Goal: Information Seeking & Learning: Learn about a topic

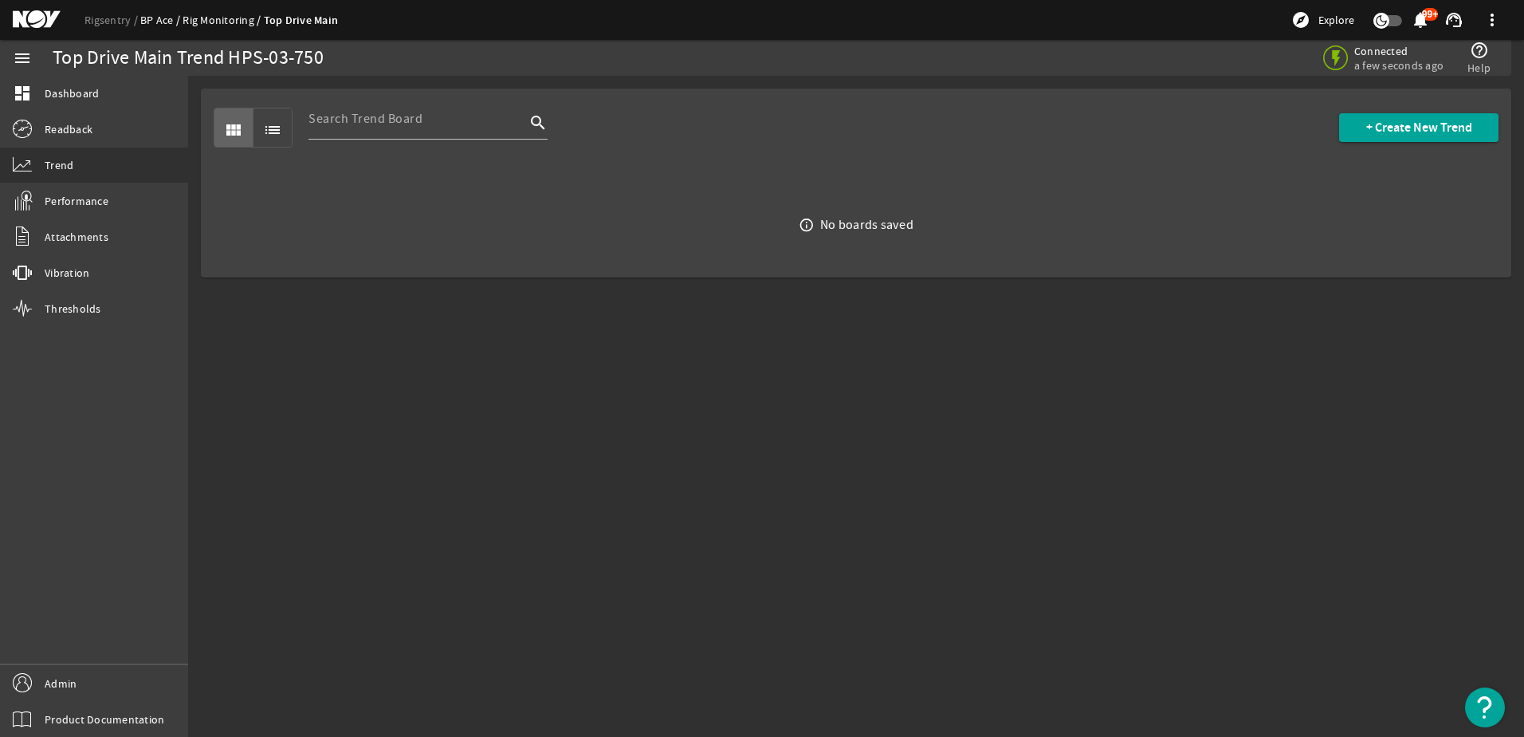
click at [148, 22] on link "BP Ace" at bounding box center [161, 20] width 42 height 14
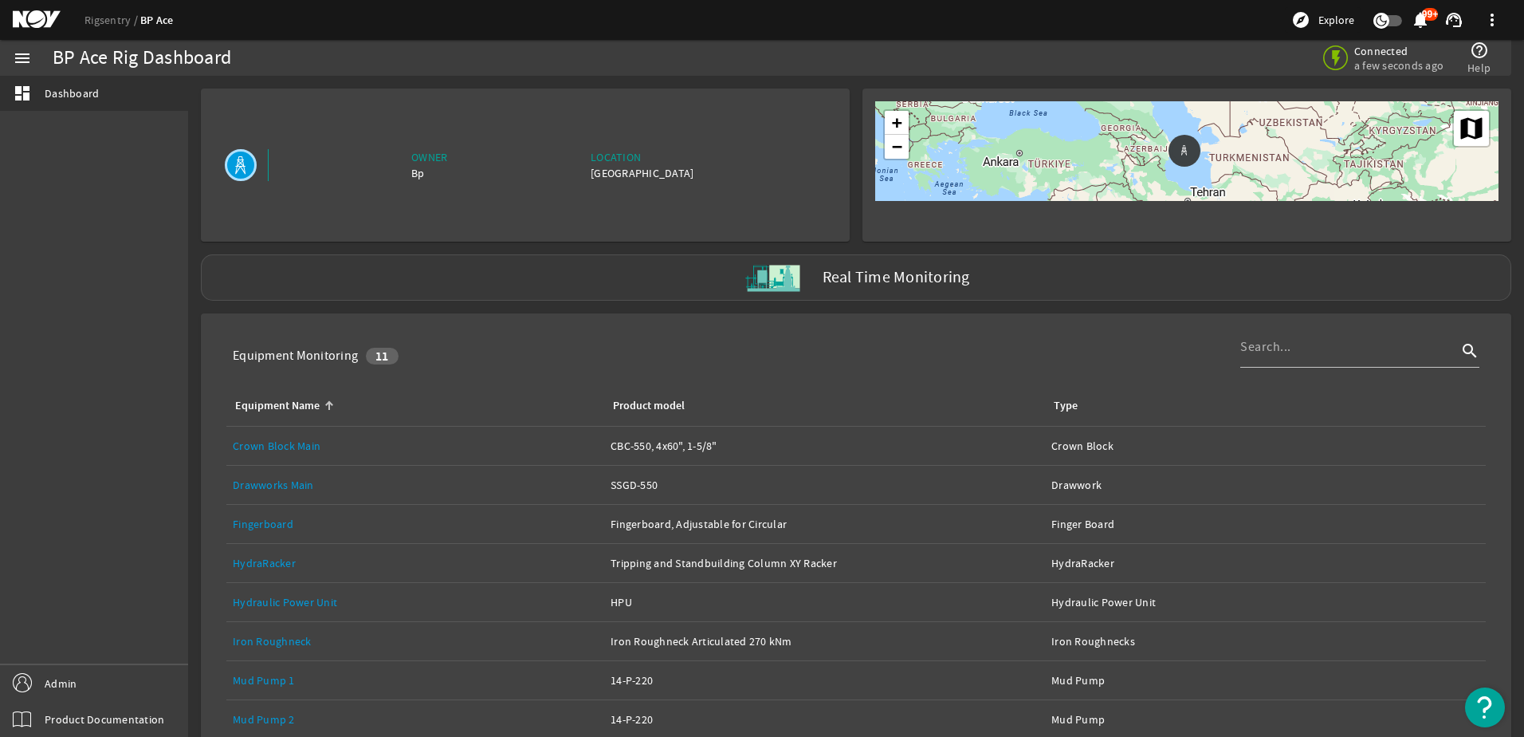
click at [608, 284] on div "Real Time Monitoring" at bounding box center [856, 277] width 1311 height 46
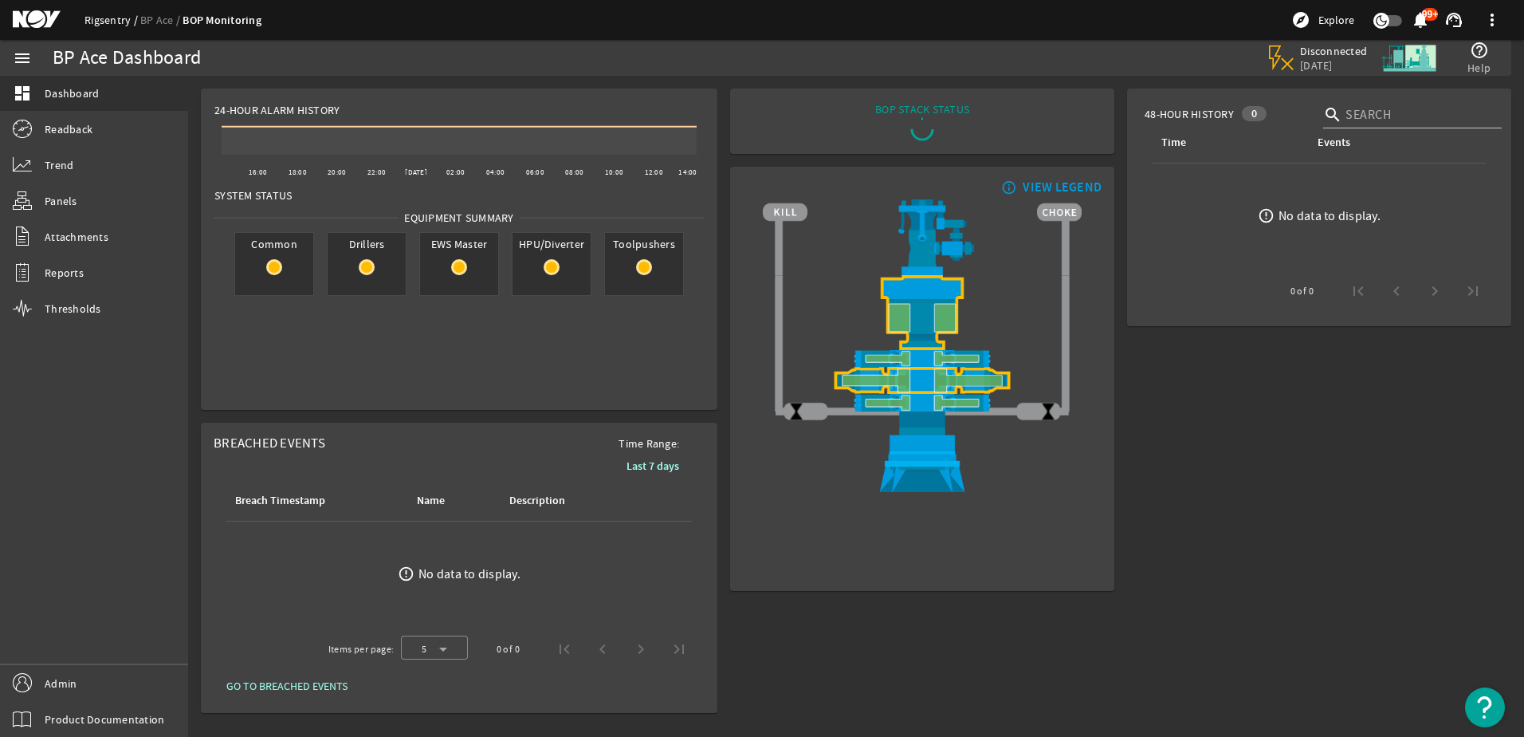
click at [89, 24] on link "Rigsentry" at bounding box center [113, 20] width 56 height 14
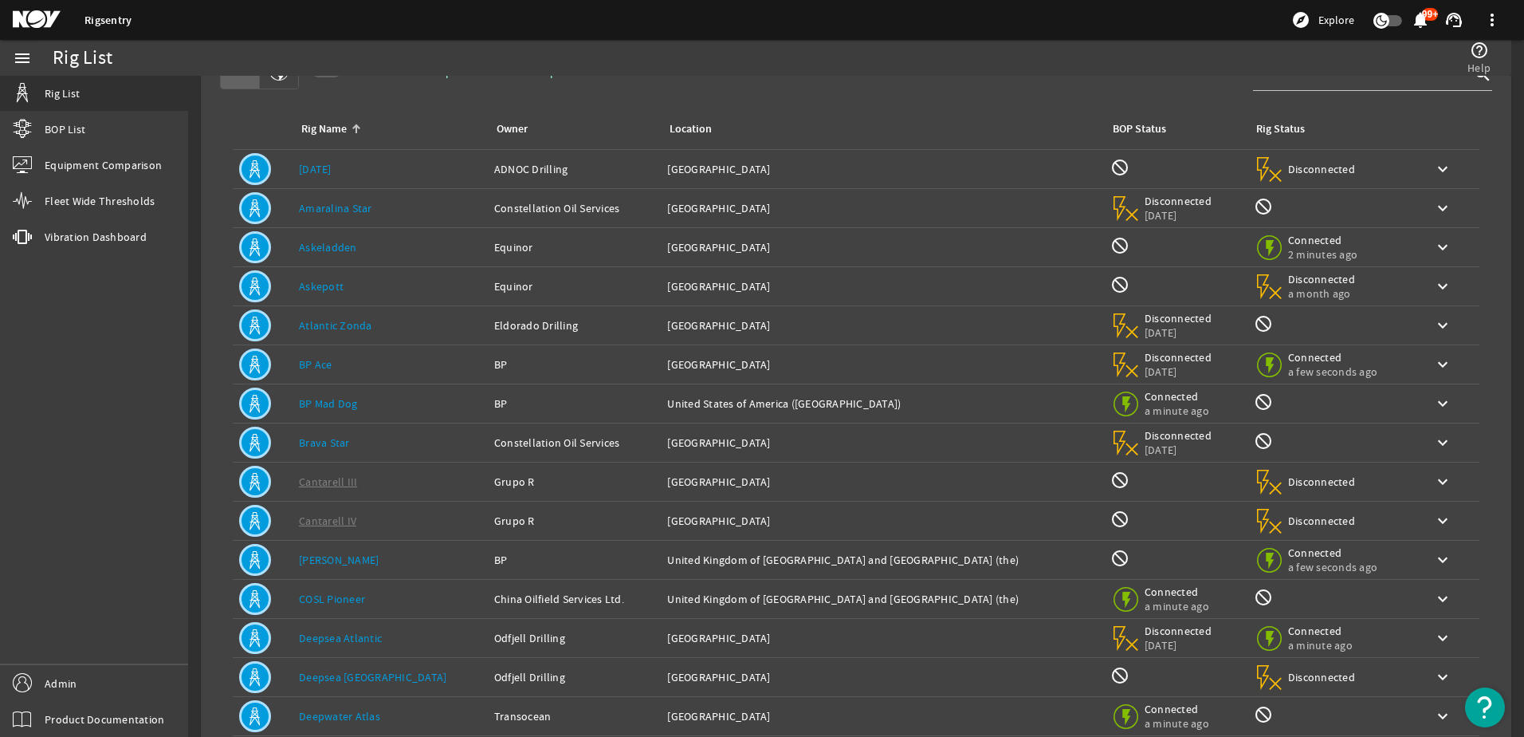
scroll to position [147, 0]
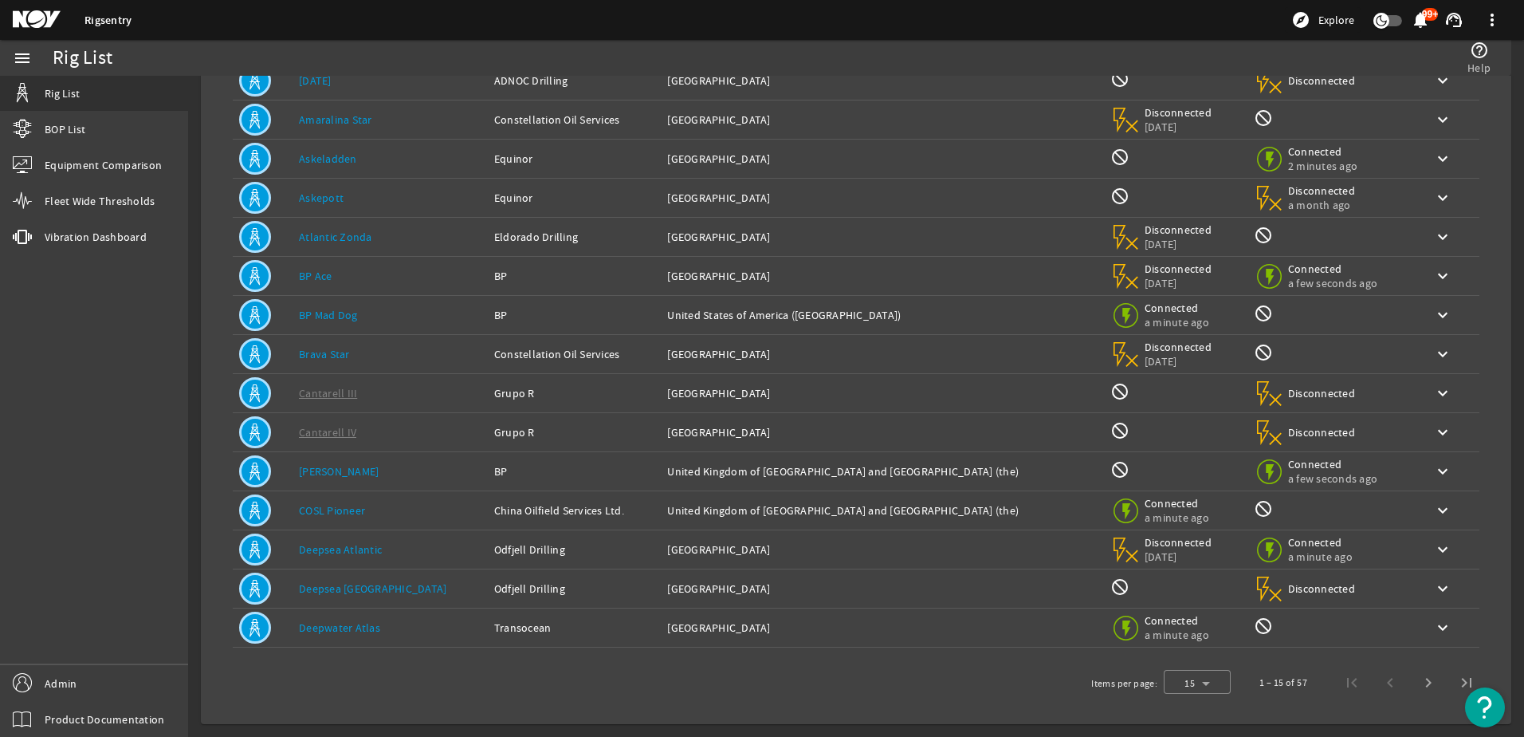
click at [375, 623] on link "Deepwater Atlas" at bounding box center [339, 627] width 81 height 14
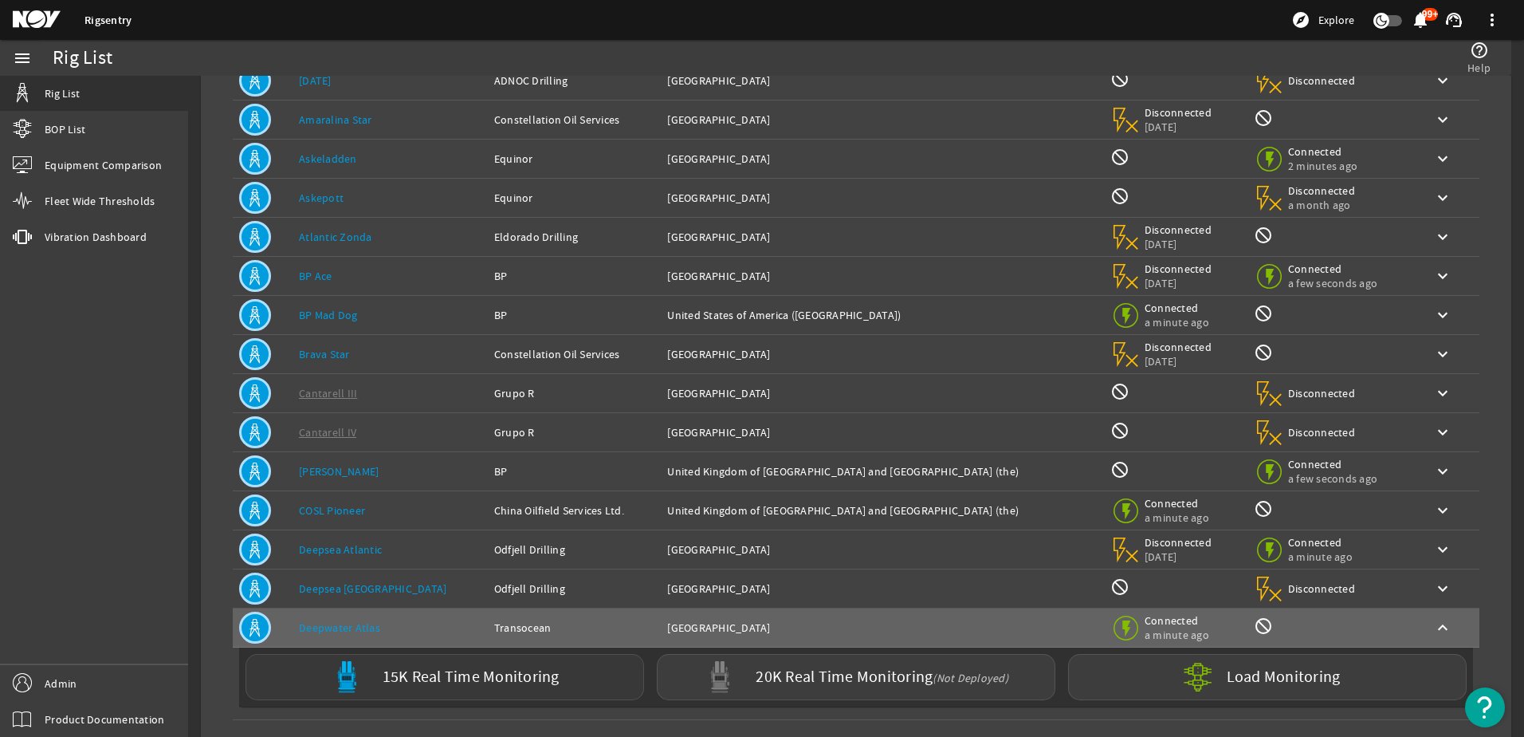
click at [403, 673] on label "15K Real Time Monitoring" at bounding box center [471, 677] width 177 height 17
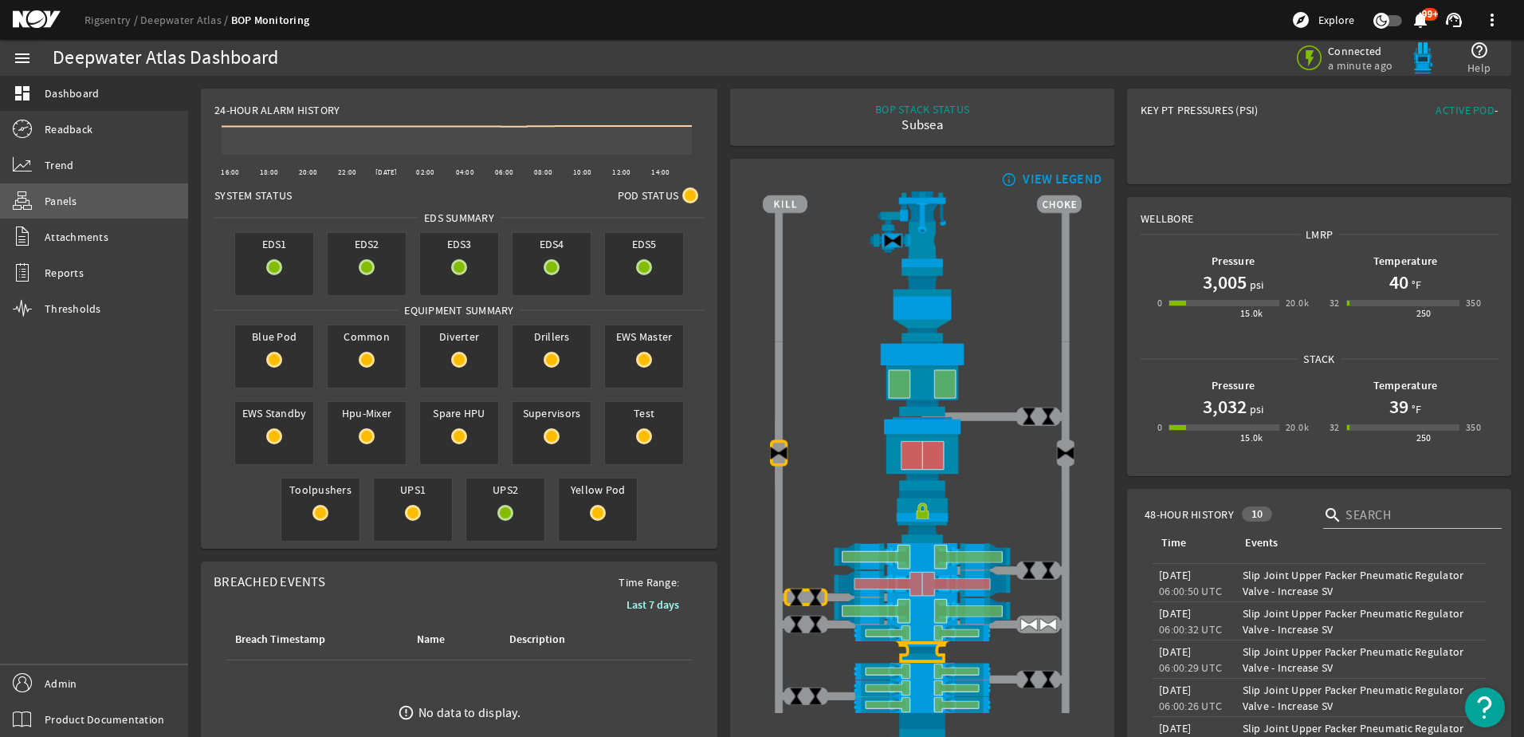
click at [104, 203] on link "Panels" at bounding box center [94, 200] width 188 height 35
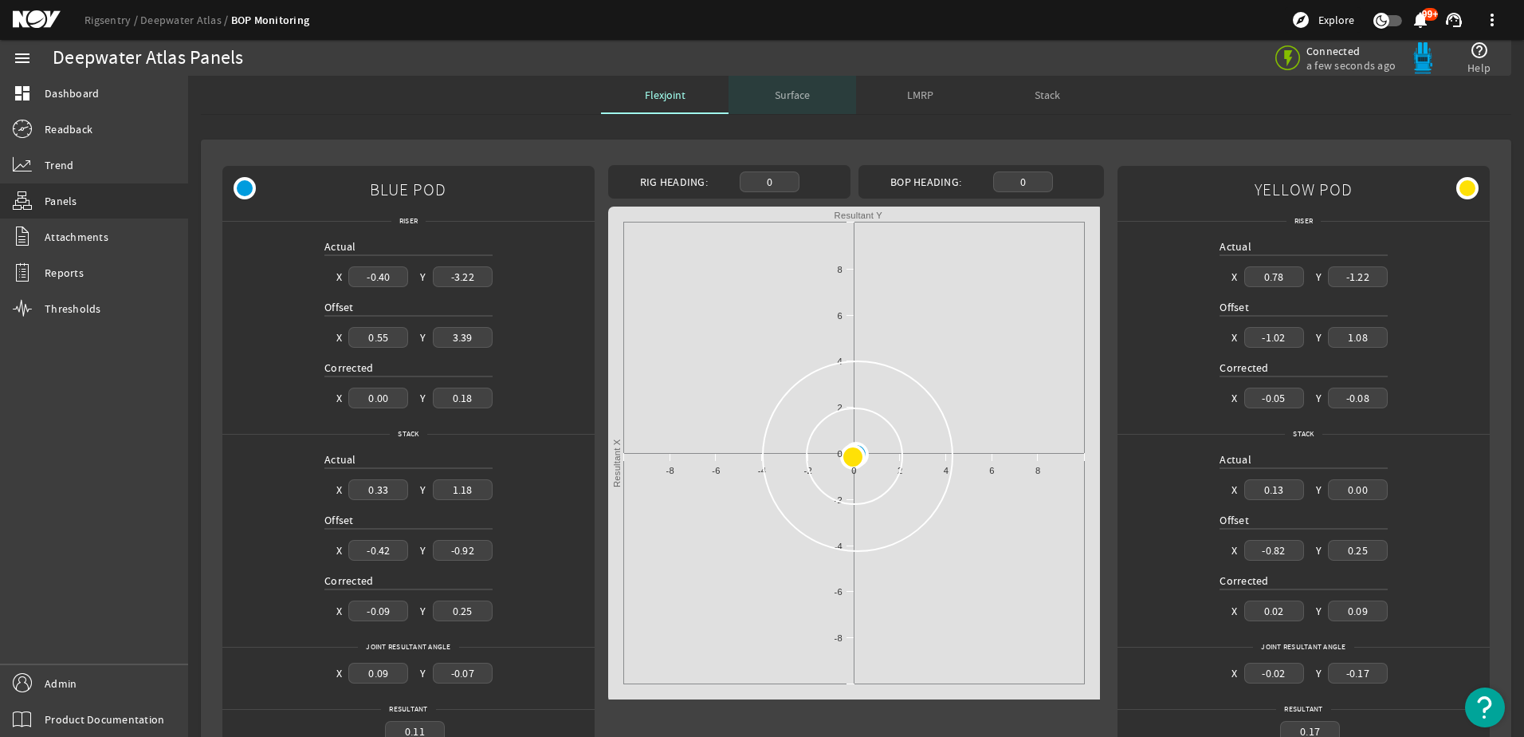
click at [792, 99] on span "Surface" at bounding box center [792, 94] width 35 height 11
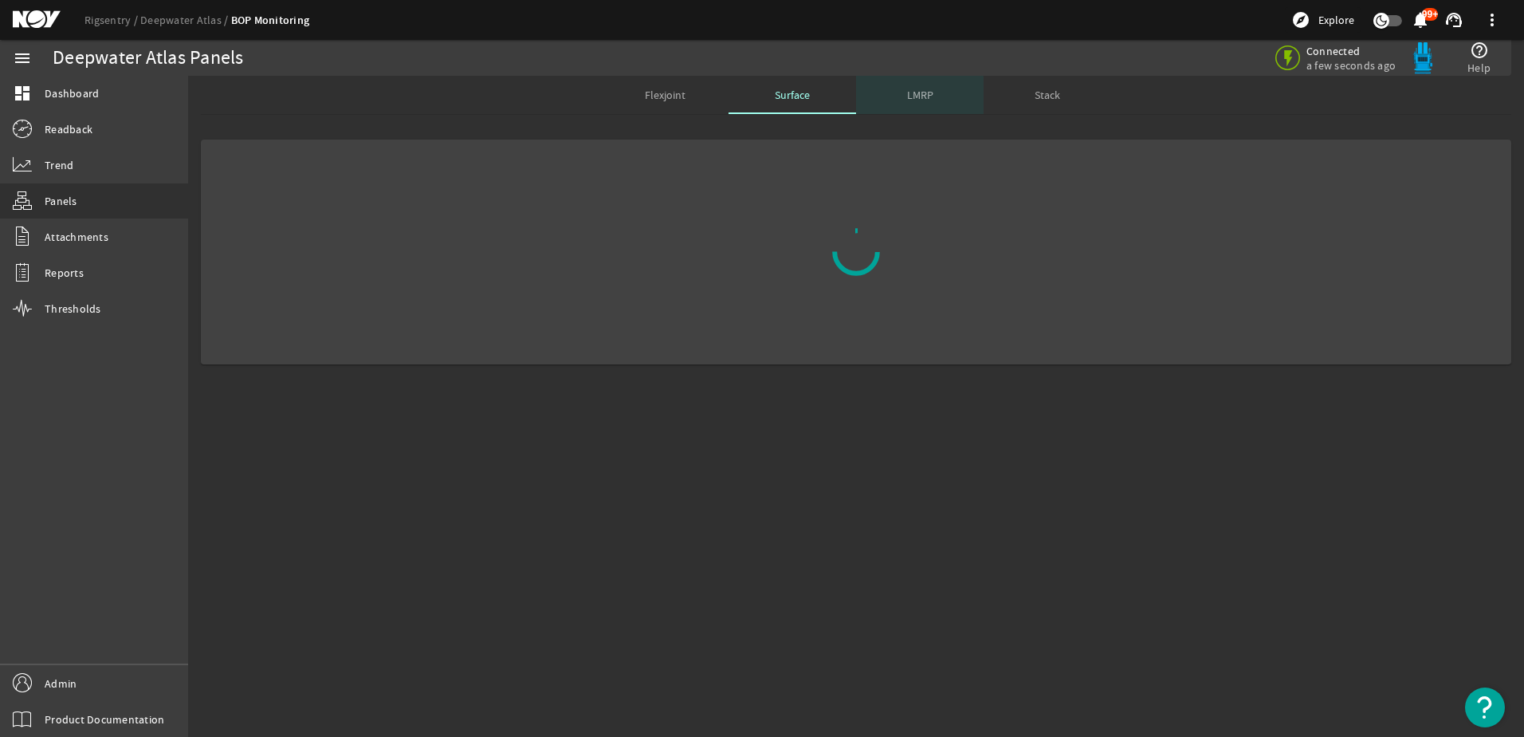
click at [909, 100] on span "LMRP" at bounding box center [920, 94] width 26 height 11
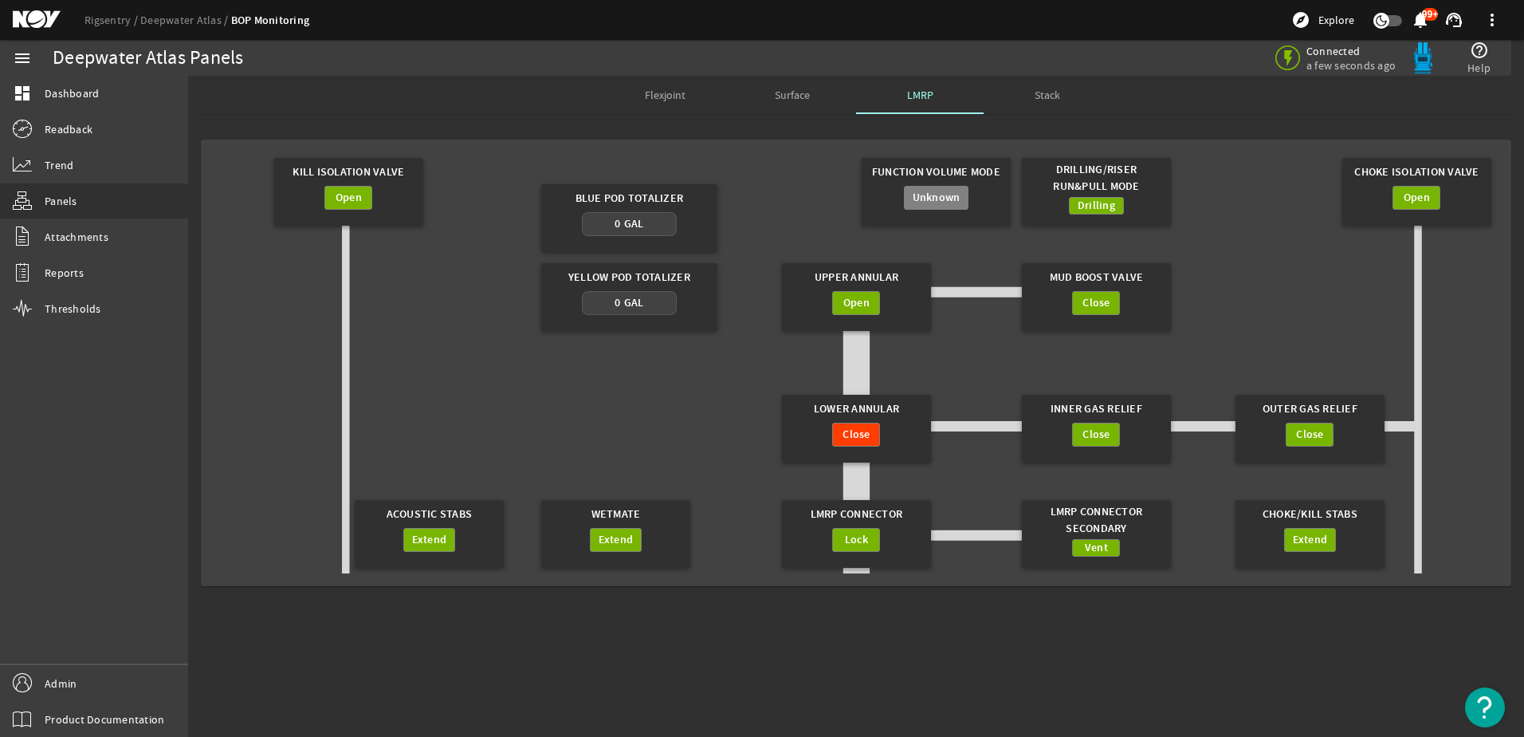
click at [1042, 104] on span "Stack" at bounding box center [1048, 95] width 26 height 38
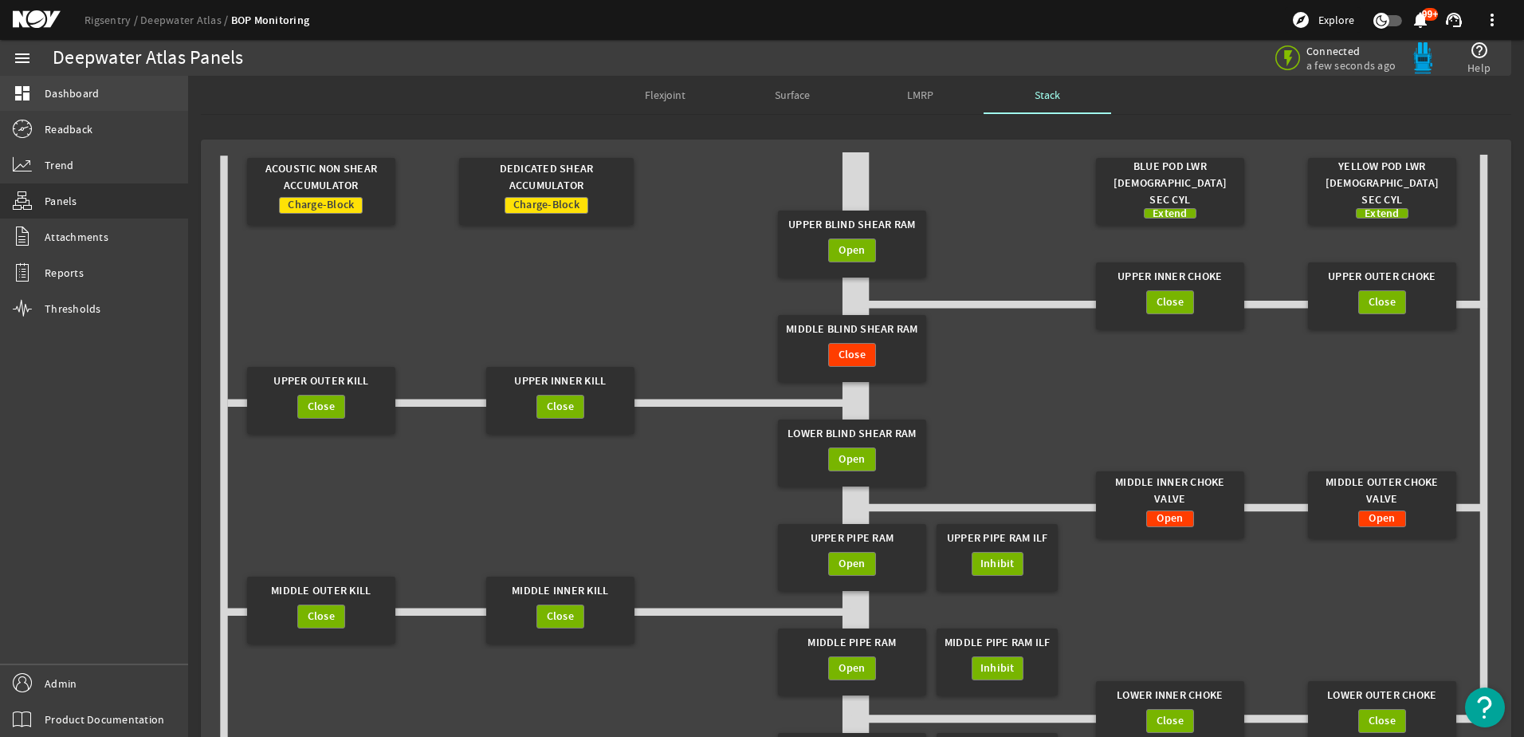
click at [73, 85] on span "Dashboard" at bounding box center [72, 93] width 54 height 16
